Goal: Task Accomplishment & Management: Complete application form

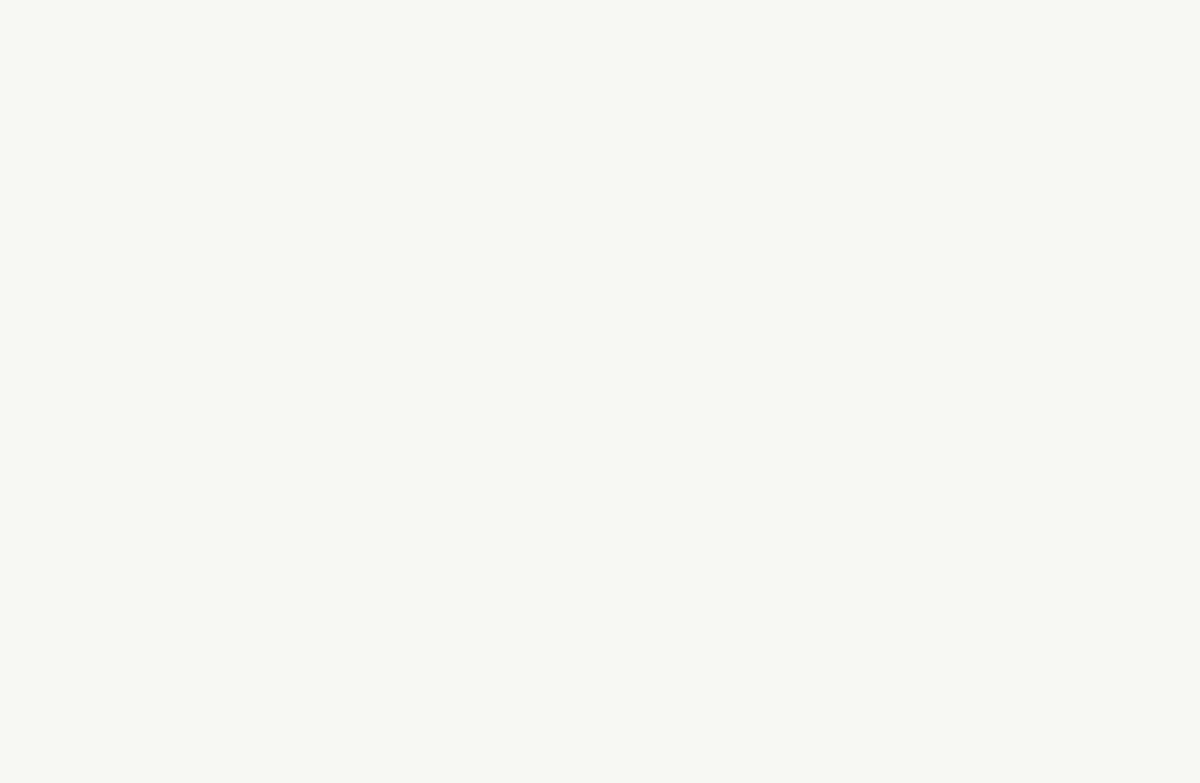
select select "FR"
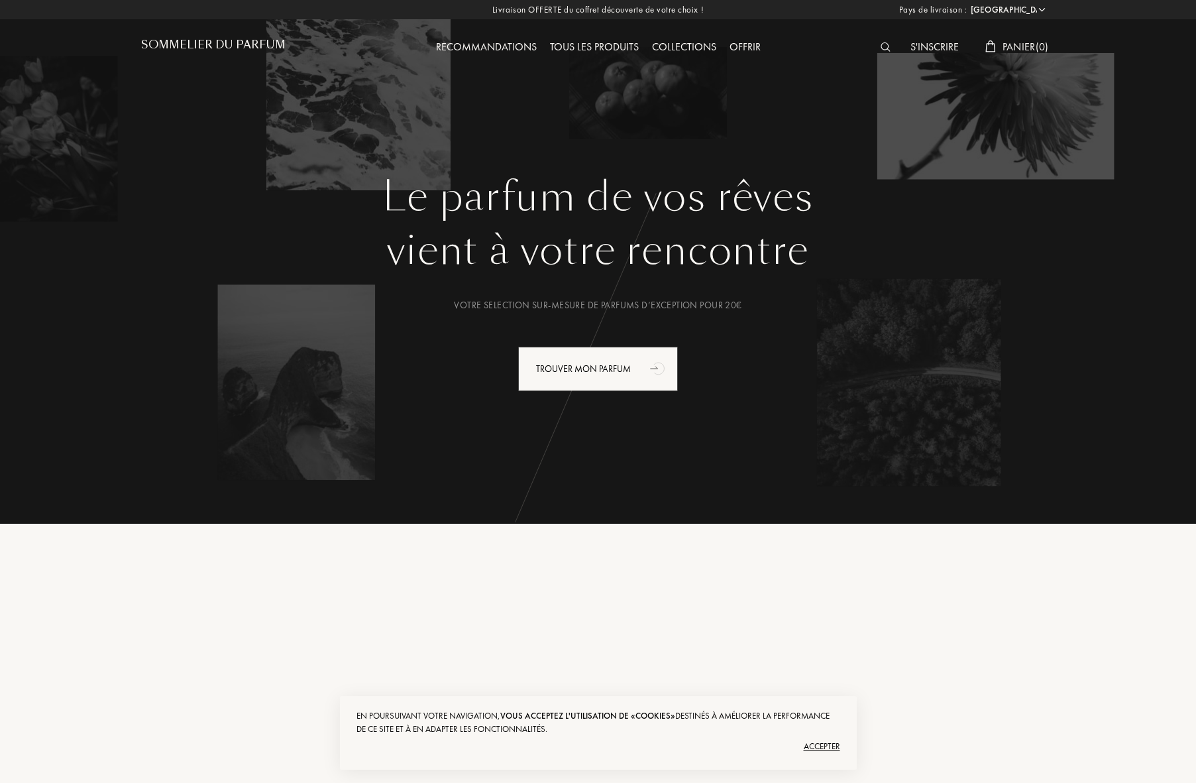
click at [999, 11] on select "Afghanistan Afrique du Sud Albanie Algérie Allemagne Andorre Angola Anguilla An…" at bounding box center [1007, 9] width 80 height 13
click at [948, 43] on div "S'inscrire" at bounding box center [935, 47] width 62 height 17
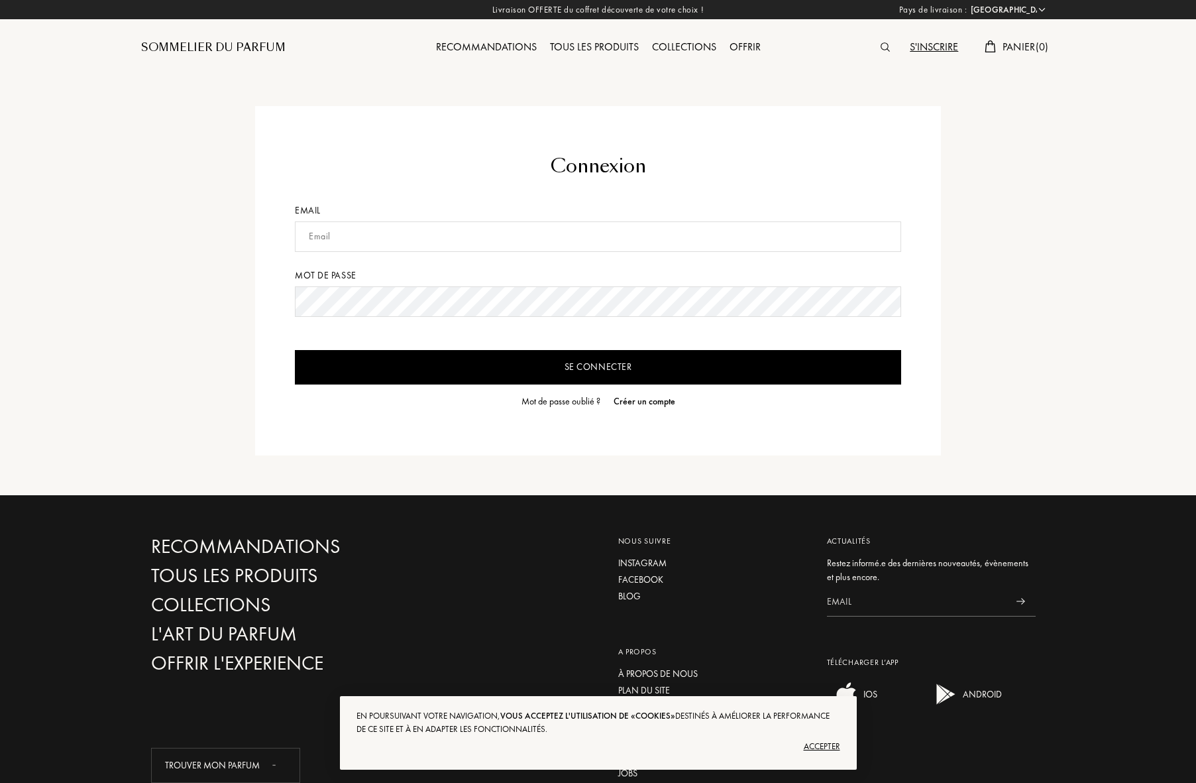
select select "FR"
click at [473, 238] on input "text" at bounding box center [598, 236] width 606 height 30
type input "[PERSON_NAME][EMAIL_ADDRESS][PERSON_NAME][DOMAIN_NAME]"
click at [295, 350] on input "Se connecter" at bounding box center [598, 367] width 606 height 34
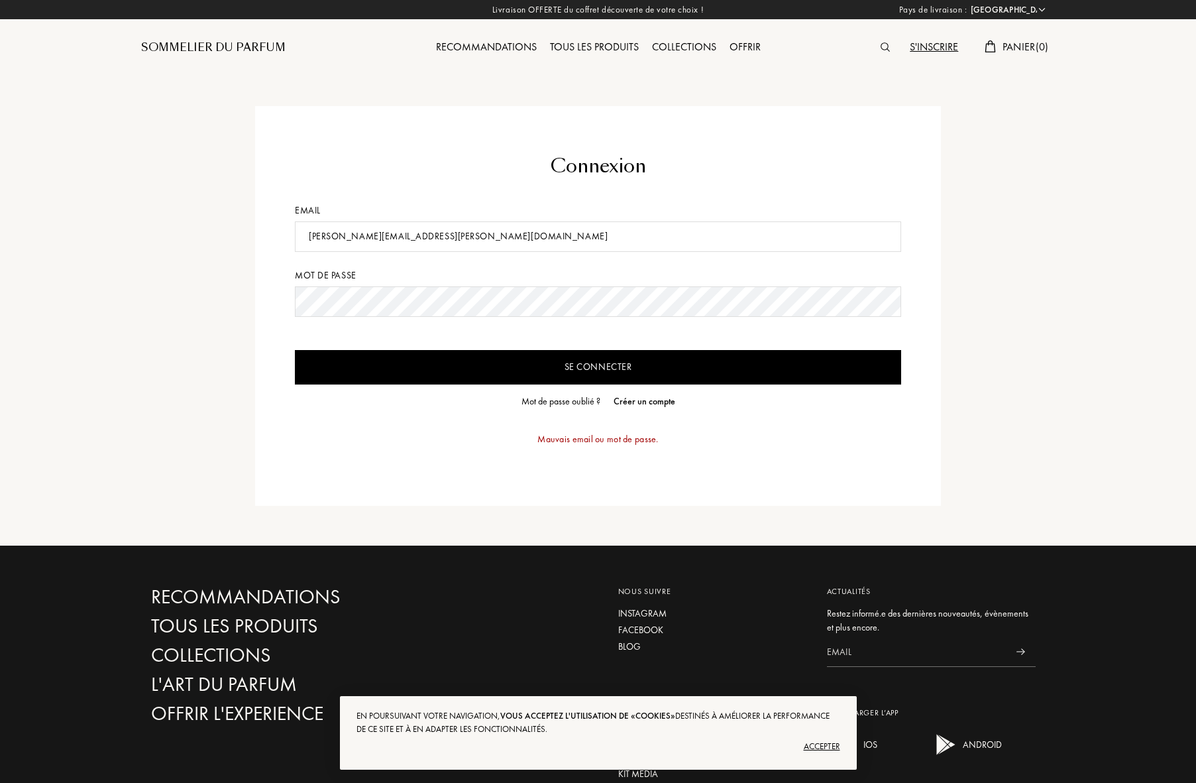
click at [657, 365] on input "Se connecter" at bounding box center [598, 367] width 606 height 34
click at [295, 350] on input "Se connecter" at bounding box center [598, 367] width 606 height 34
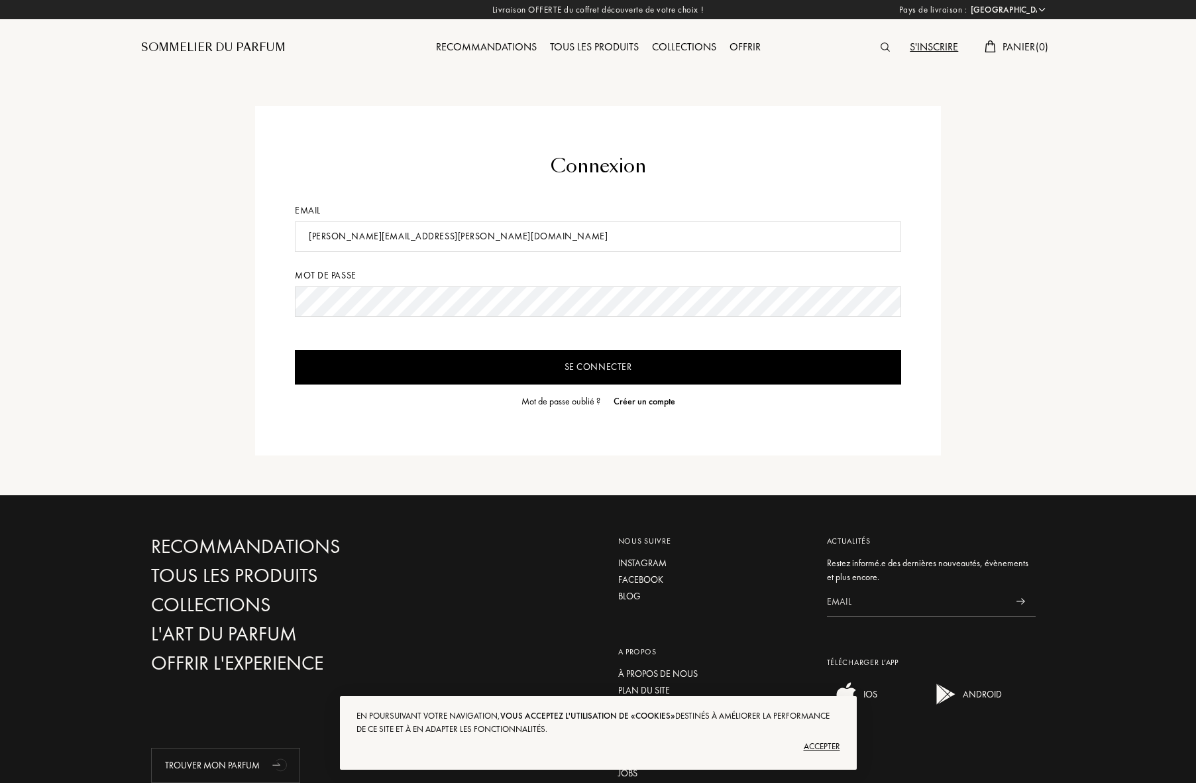
click at [295, 350] on input "Se connecter" at bounding box center [598, 367] width 606 height 34
